Goal: Transaction & Acquisition: Purchase product/service

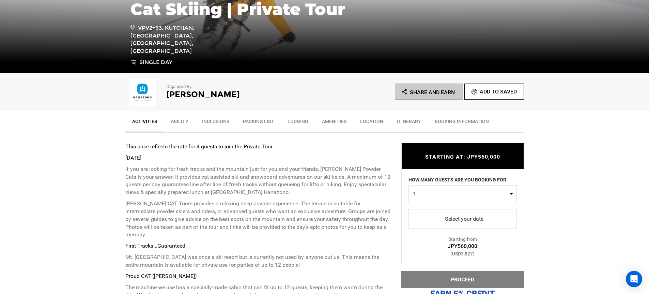
scroll to position [251, 0]
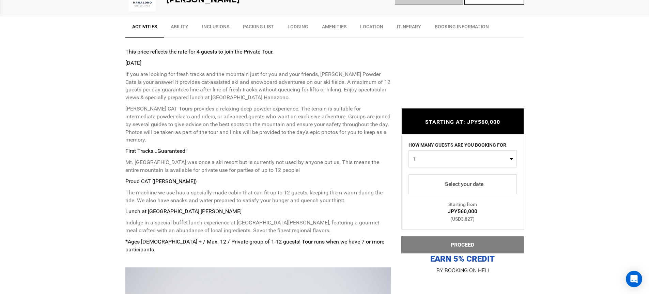
click at [455, 185] on span "select" at bounding box center [462, 183] width 97 height 11
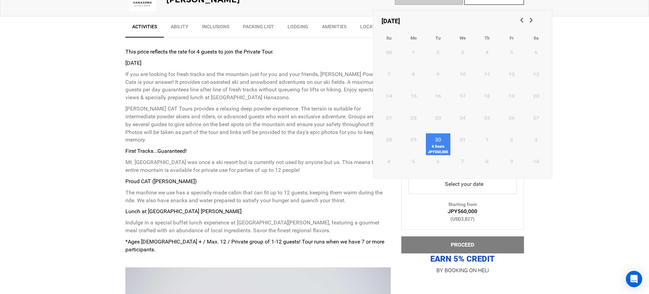
click at [437, 144] on span "4 Seats JPY560,000" at bounding box center [438, 149] width 25 height 11
type input "[DATE]"
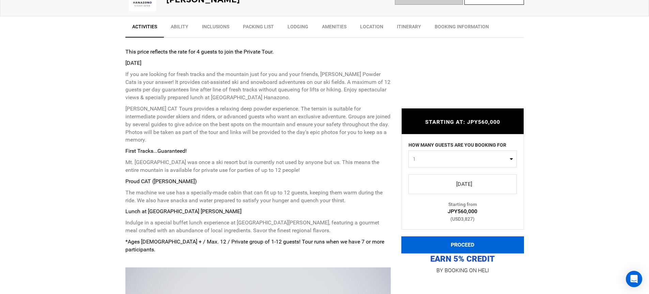
click at [483, 248] on button "PROCEED" at bounding box center [462, 244] width 123 height 17
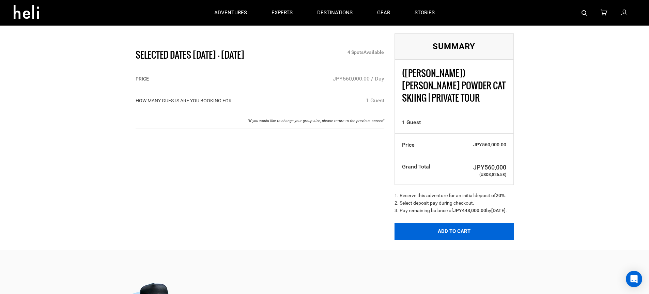
click at [446, 228] on button "Add to Cart" at bounding box center [453, 230] width 119 height 17
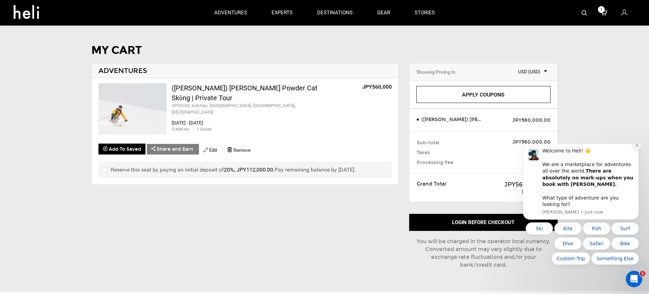
click at [636, 147] on icon "Dismiss notification" at bounding box center [637, 145] width 4 height 4
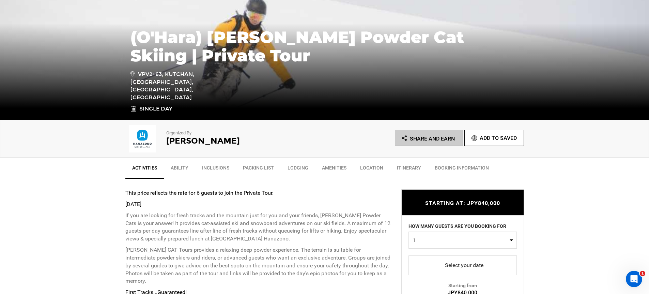
scroll to position [179, 0]
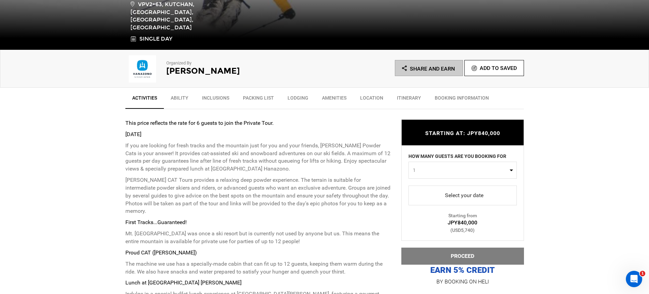
click at [449, 197] on span "select" at bounding box center [462, 194] width 97 height 11
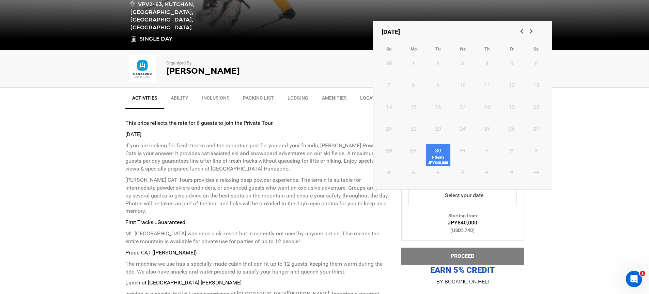
click at [443, 146] on link "30 6 Seats JPY840,000" at bounding box center [438, 155] width 25 height 22
type input "[DATE]"
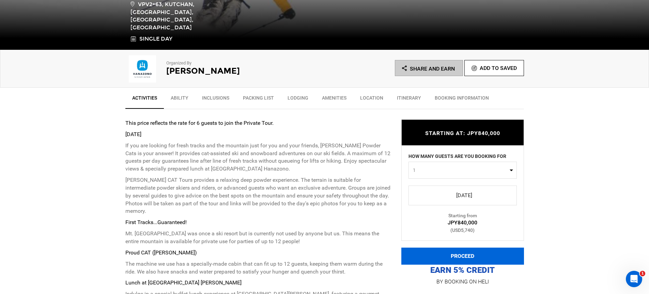
click at [472, 256] on button "PROCEED" at bounding box center [462, 255] width 123 height 17
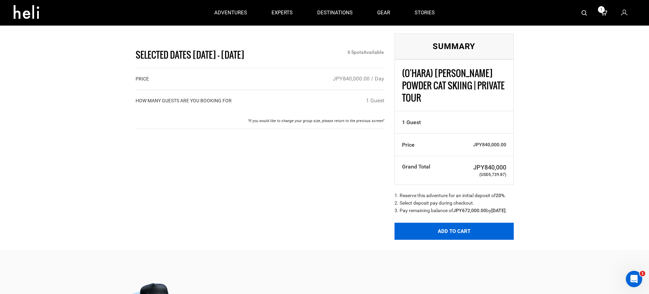
click at [437, 226] on button "Add to Cart" at bounding box center [453, 230] width 119 height 17
